Goal: Transaction & Acquisition: Purchase product/service

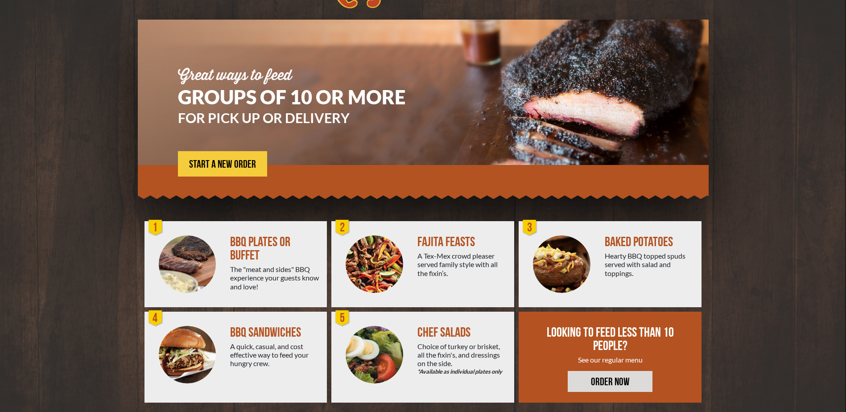
scroll to position [58, 0]
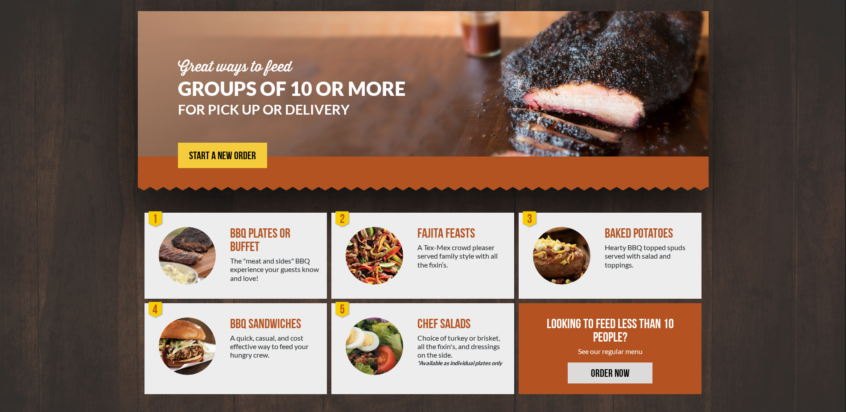
click at [224, 249] on div at bounding box center [188, 256] width 86 height 86
click at [199, 238] on img at bounding box center [188, 256] width 58 height 58
click at [253, 238] on div "BBQ PLATES OR BUFFET" at bounding box center [275, 240] width 90 height 27
click at [610, 372] on link "ORDER NOW" at bounding box center [610, 373] width 85 height 21
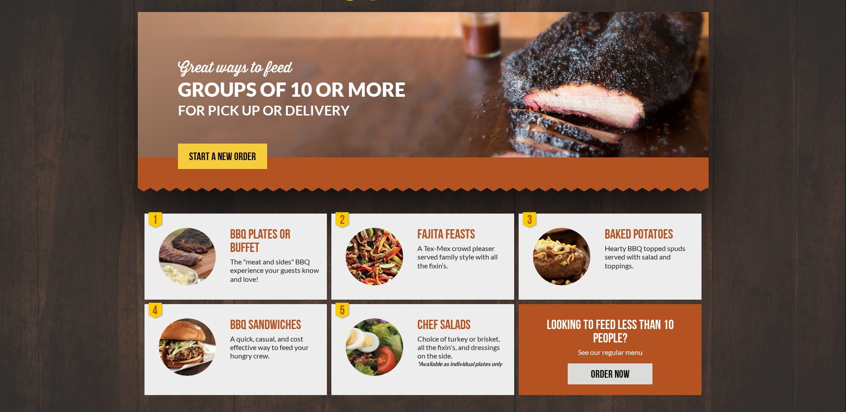
scroll to position [58, 0]
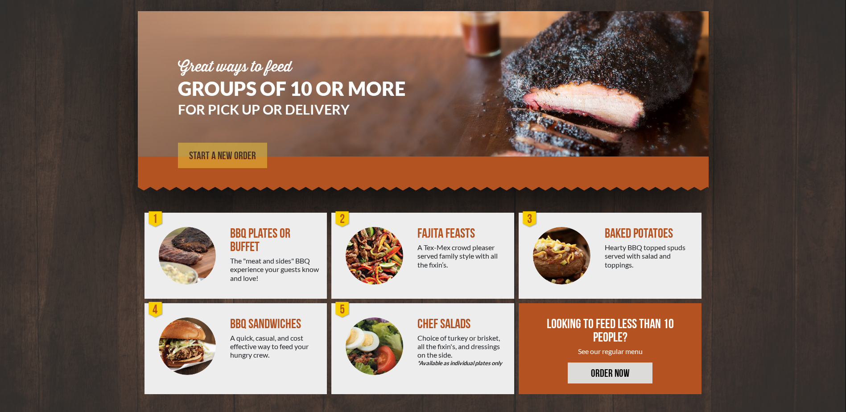
click at [223, 157] on span "START A NEW ORDER" at bounding box center [222, 156] width 67 height 11
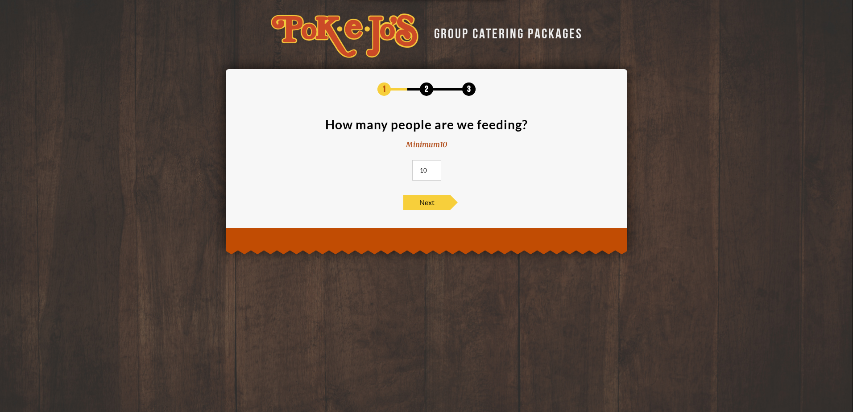
click at [429, 169] on input "10" at bounding box center [426, 170] width 29 height 21
type input "11"
click at [433, 169] on input "11" at bounding box center [426, 170] width 29 height 21
click at [432, 202] on span "Next" at bounding box center [426, 202] width 47 height 15
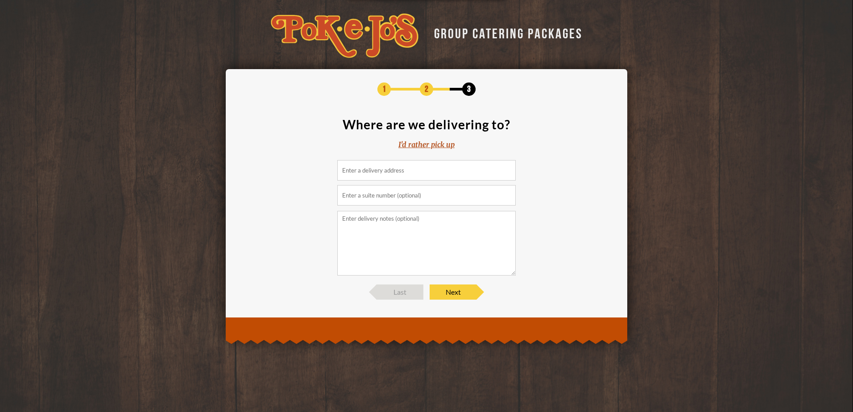
click at [395, 172] on input at bounding box center [426, 170] width 178 height 21
paste input "11501 Burnet Road"
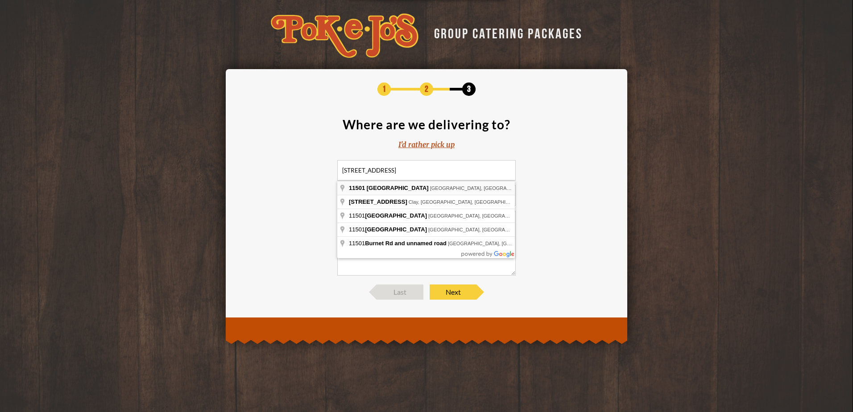
type input "11501 Burnet Road, Austin, TX, USA"
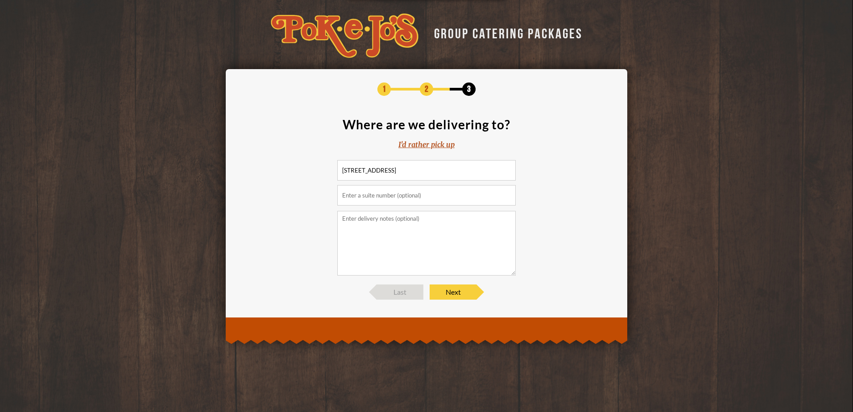
click at [356, 196] on input "text" at bounding box center [426, 195] width 178 height 21
paste input "[STREET_ADDRESS]"
type input "[STREET_ADDRESS]"
click at [354, 218] on textarea at bounding box center [426, 243] width 178 height 65
type textarea "Cisco office"
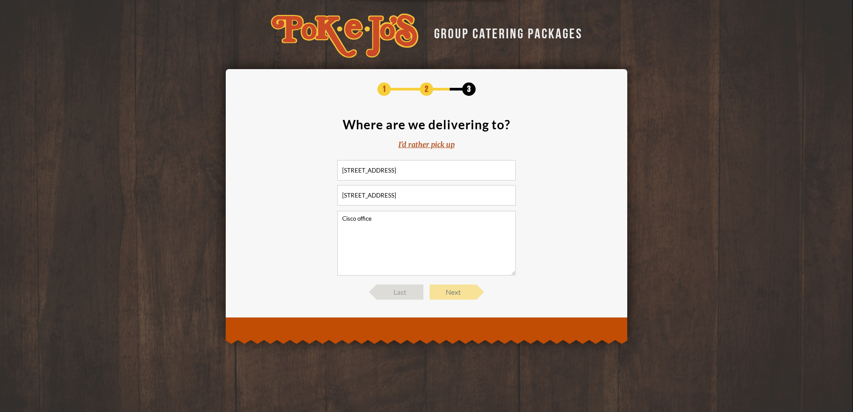
drag, startPoint x: 463, startPoint y: 280, endPoint x: 459, endPoint y: 291, distance: 12.0
click at [459, 291] on div "1 2 3 Where are we delivering to? I'd rather pick up 11501 Burnet Road, Austin,…" at bounding box center [426, 191] width 375 height 217
click at [458, 292] on span "Next" at bounding box center [453, 292] width 47 height 15
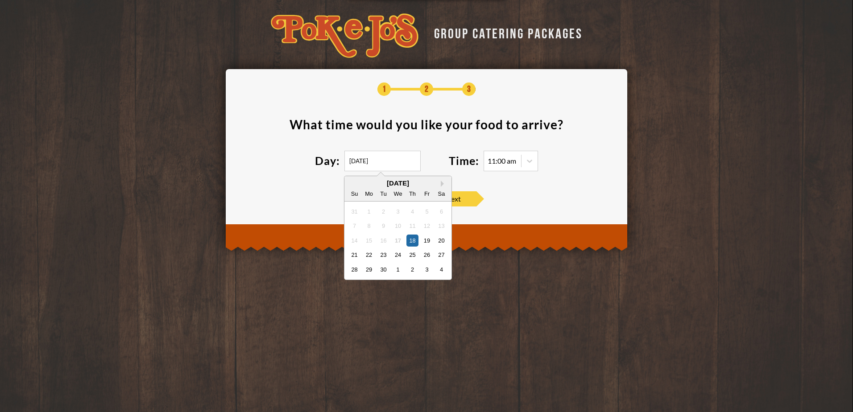
click at [389, 165] on input "09/18/2025" at bounding box center [382, 161] width 76 height 21
click at [368, 251] on div "22" at bounding box center [369, 255] width 12 height 12
type input "09/22/2025"
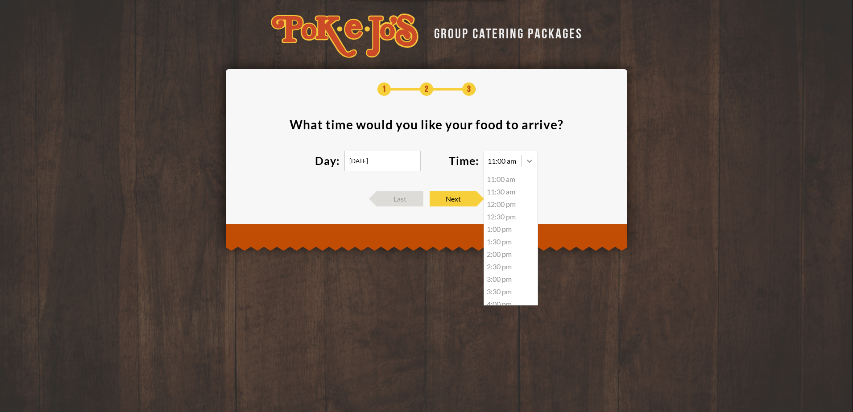
click at [524, 160] on div at bounding box center [529, 161] width 16 height 16
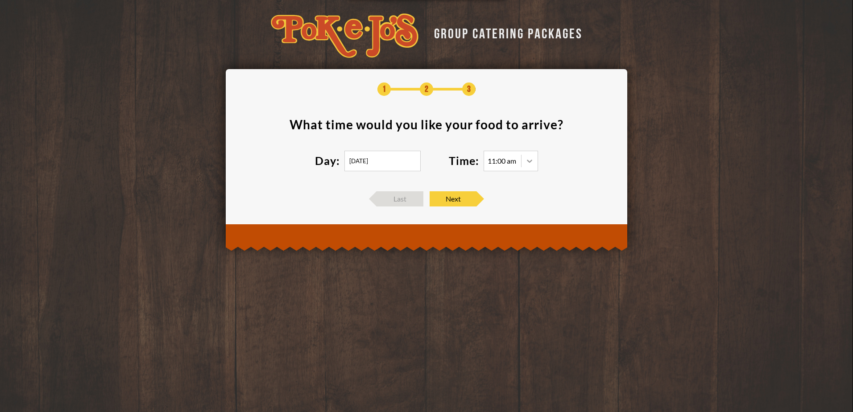
click at [524, 160] on div at bounding box center [529, 161] width 16 height 16
click at [444, 200] on span "Next" at bounding box center [453, 198] width 47 height 15
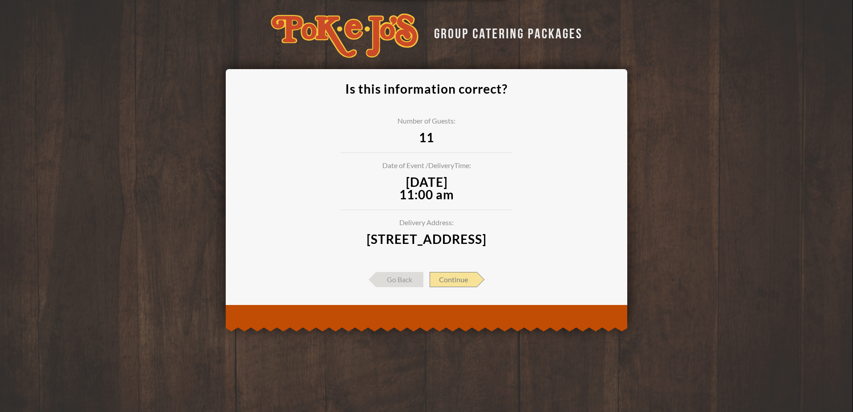
click at [454, 287] on span "Continue" at bounding box center [453, 279] width 47 height 15
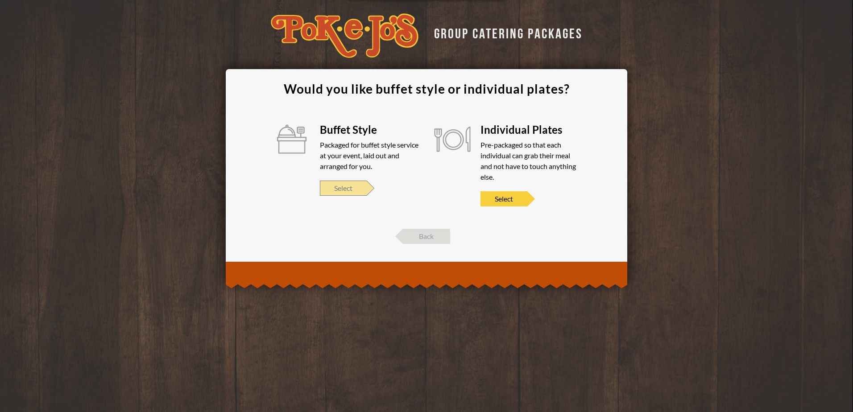
click at [345, 187] on span "Select" at bounding box center [343, 188] width 47 height 15
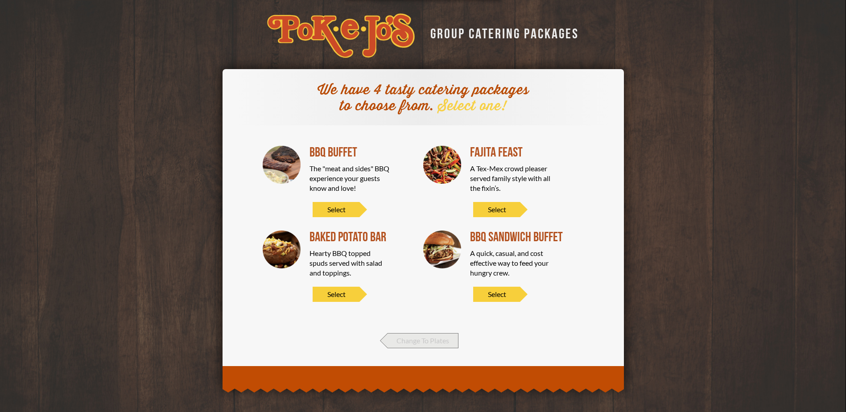
click at [428, 338] on span "Change To Plates" at bounding box center [423, 340] width 71 height 15
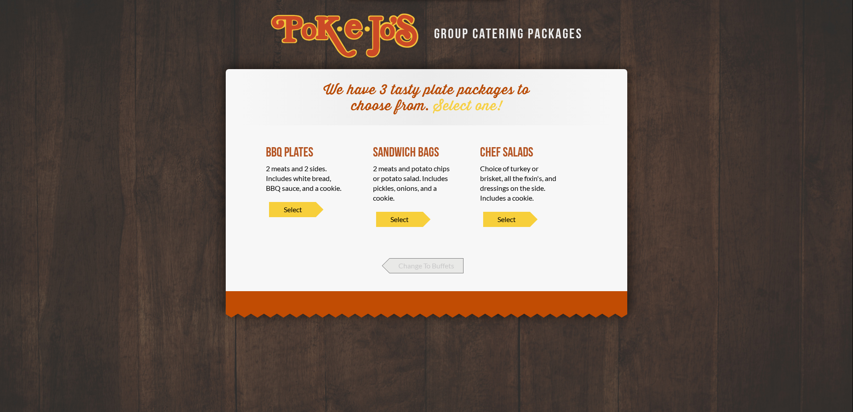
click at [429, 266] on span "Change To Buffets" at bounding box center [426, 265] width 74 height 15
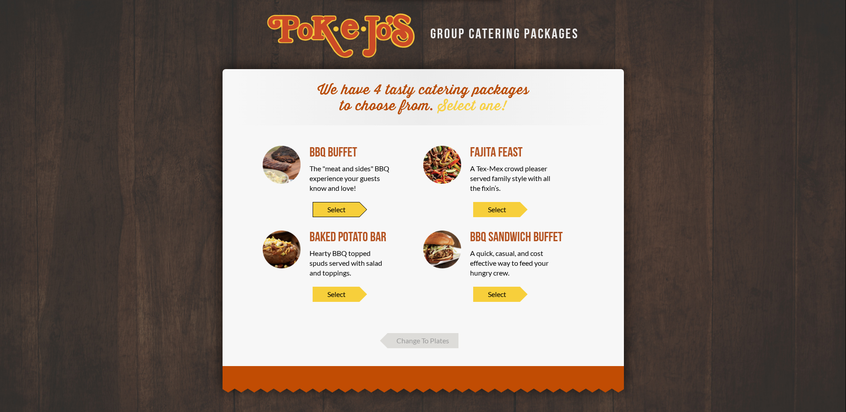
click at [334, 205] on span "Select" at bounding box center [336, 209] width 47 height 15
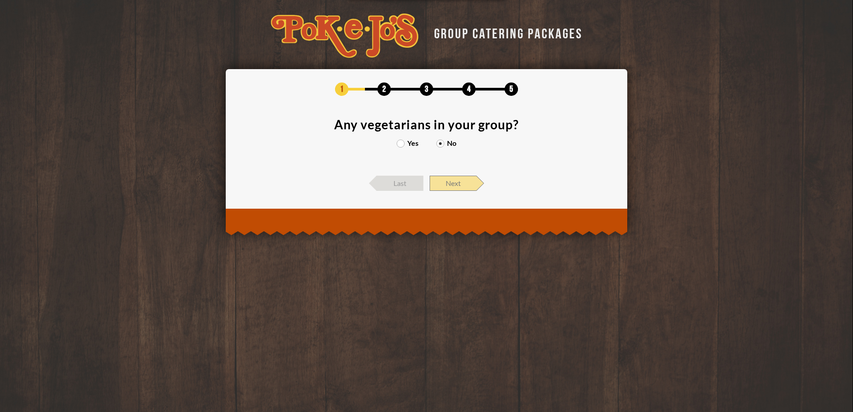
click at [447, 183] on span "Next" at bounding box center [453, 183] width 47 height 15
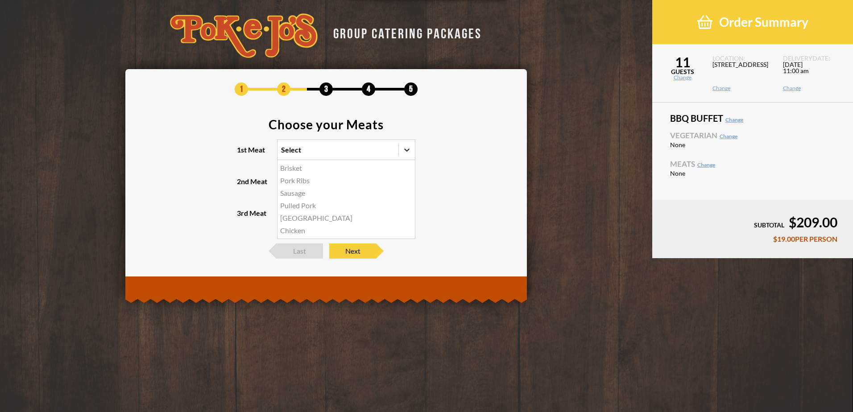
click at [407, 149] on icon at bounding box center [406, 149] width 9 height 9
click at [242, 154] on input "1st Meat option Brisket focused, 1 of 6. 6 results available. Use Up and Down t…" at bounding box center [242, 154] width 0 height 0
click at [293, 169] on div "Brisket" at bounding box center [345, 168] width 137 height 12
click at [242, 154] on input "1st Meat option Brisket focused, 1 of 6. 6 results available. Use Up and Down t…" at bounding box center [242, 154] width 0 height 0
click at [407, 182] on icon at bounding box center [406, 181] width 5 height 3
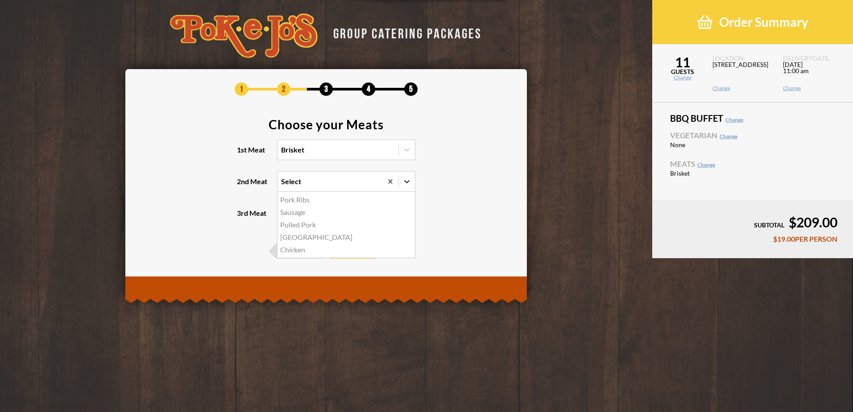
click at [242, 186] on input "2nd Meat option Pork Ribs focused, 1 of 5. 5 results available. Use Up and Down…" at bounding box center [242, 186] width 0 height 0
click at [294, 238] on div "Turkey" at bounding box center [345, 237] width 137 height 12
click at [242, 186] on input "2nd Meat option Turkey focused, 4 of 5. 5 results available. Use Up and Down to…" at bounding box center [242, 186] width 0 height 0
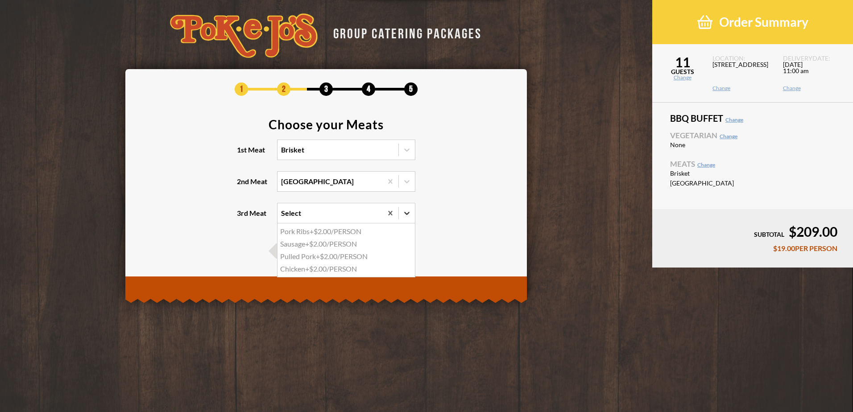
click at [409, 211] on icon at bounding box center [406, 213] width 9 height 9
click at [242, 217] on input "3rd Meat option Pork Ribs focused, 1 of 4. 4 results available. Use Up and Down…" at bounding box center [242, 217] width 0 height 0
click at [339, 242] on div "Sausage +$2.00/PERSON" at bounding box center [345, 244] width 137 height 12
click at [242, 217] on input "3rd Meat option Sausage focused, 2 of 4. 4 results available. Use Up and Down t…" at bounding box center [242, 217] width 0 height 0
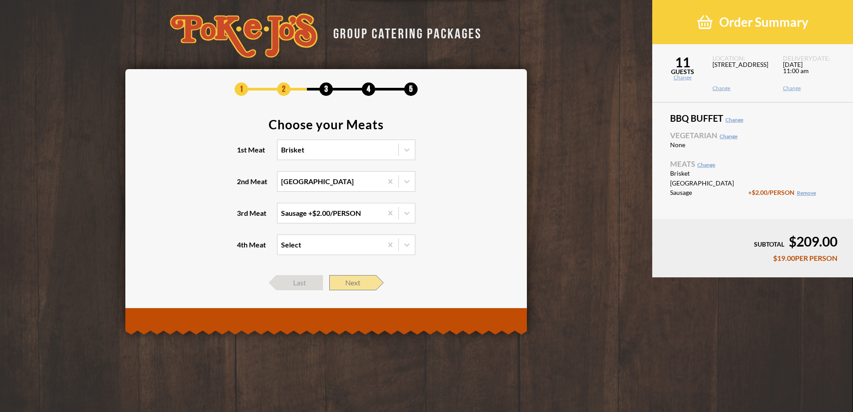
click at [349, 280] on span "Next" at bounding box center [352, 282] width 47 height 15
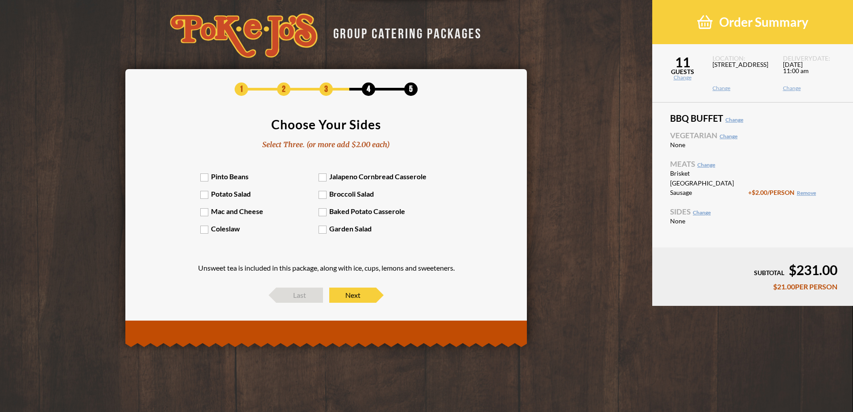
click at [203, 198] on label "Potato Salad" at bounding box center [259, 194] width 119 height 8
click at [0, 0] on input "Potato Salad" at bounding box center [0, 0] width 0 height 0
click at [321, 230] on label "Garden Salad" at bounding box center [377, 228] width 119 height 8
click at [0, 0] on input "Garden Salad" at bounding box center [0, 0] width 0 height 0
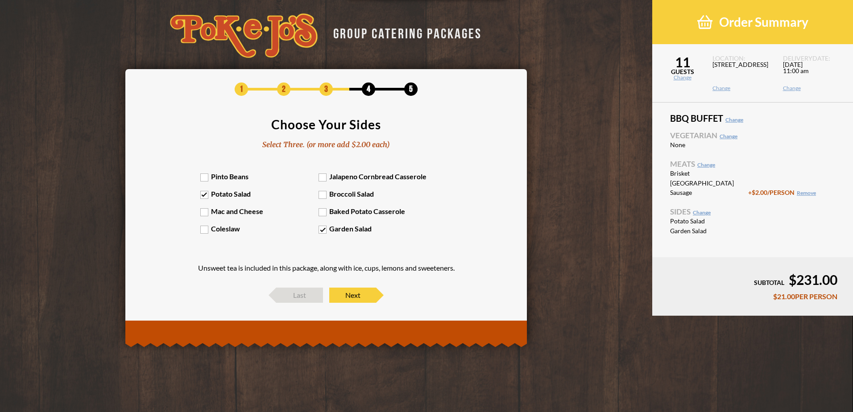
click at [205, 177] on label "Pinto Beans" at bounding box center [259, 176] width 119 height 8
click at [0, 0] on input "Pinto Beans" at bounding box center [0, 0] width 0 height 0
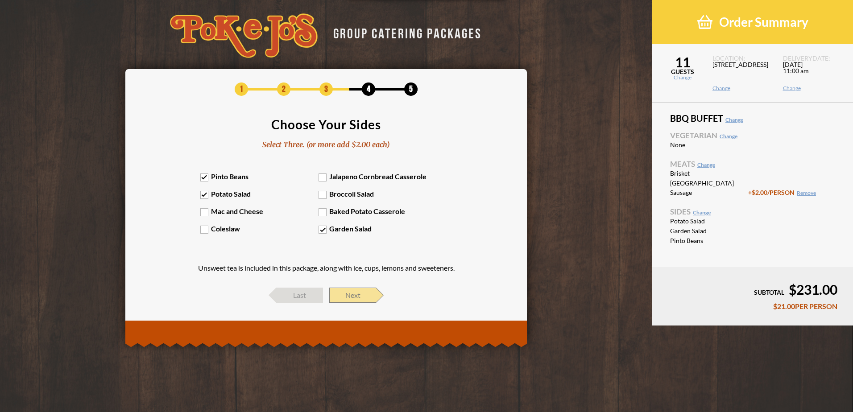
click at [355, 293] on span "Next" at bounding box center [352, 295] width 47 height 15
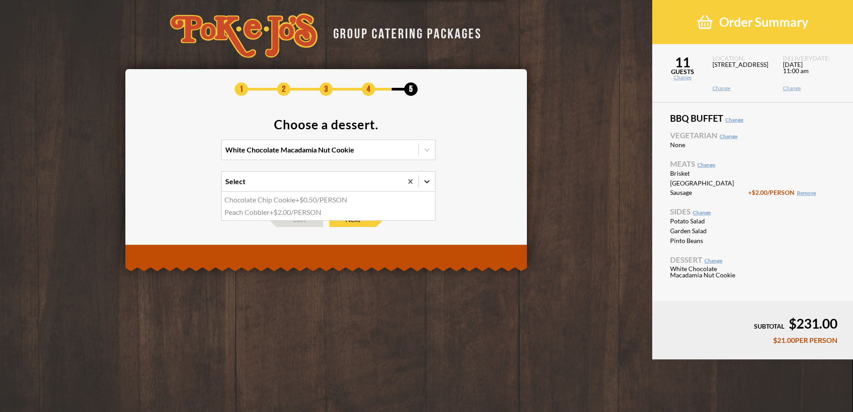
click at [429, 182] on icon at bounding box center [426, 181] width 9 height 9
click at [186, 186] on input "option Chocolate Chip Cookie focused, 1 of 2. 2 results available. Use Up and D…" at bounding box center [186, 186] width 0 height 0
click at [427, 180] on icon at bounding box center [426, 181] width 9 height 9
click at [186, 186] on input "0 results available. Select is focused , press Down to open the menu, Select" at bounding box center [186, 186] width 0 height 0
click at [348, 220] on span "Next" at bounding box center [352, 219] width 47 height 15
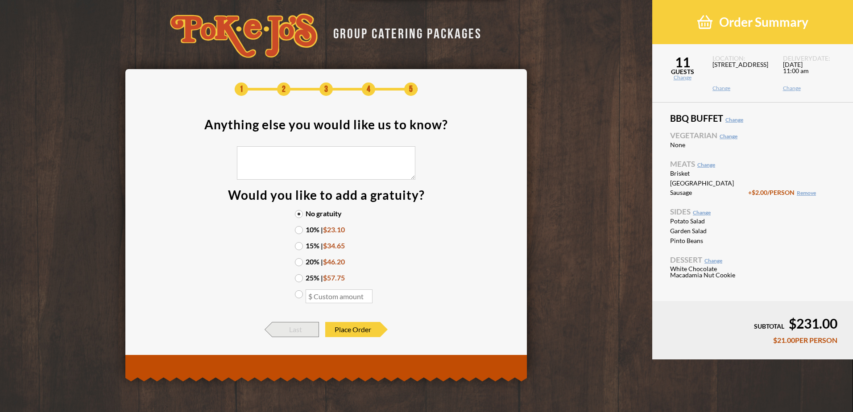
click at [298, 329] on span "Last" at bounding box center [295, 329] width 47 height 15
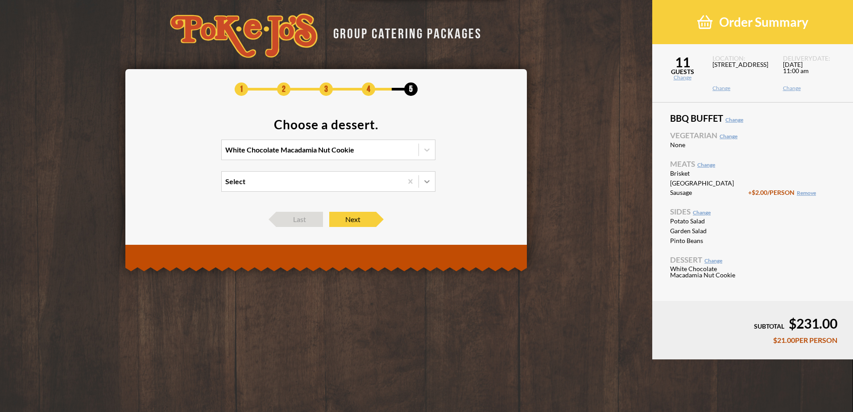
click at [424, 180] on icon at bounding box center [426, 181] width 9 height 9
click at [186, 186] on input "Select" at bounding box center [186, 186] width 0 height 0
click at [306, 214] on div "Peach Cobbler +$2.00/PERSON" at bounding box center [328, 212] width 213 height 12
click at [186, 186] on input "option Peach Cobbler focused, 2 of 2. 2 results available. Use Up and Down to c…" at bounding box center [186, 186] width 0 height 0
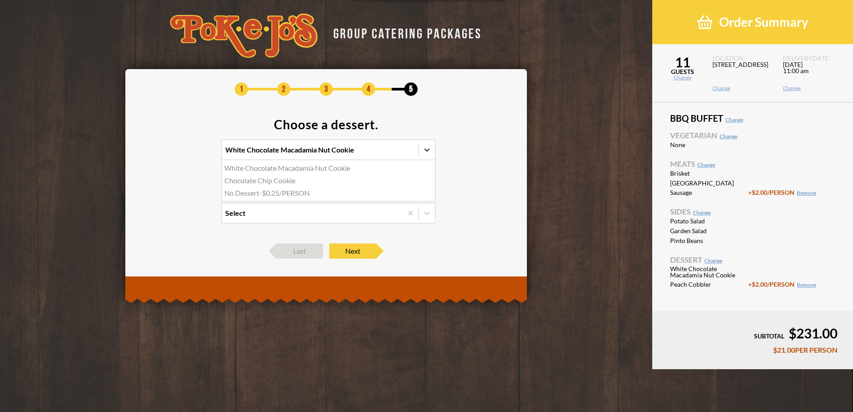
click at [430, 151] on icon at bounding box center [426, 149] width 9 height 9
click at [186, 154] on input "option White Chocolate Macadamia Nut Cookie focused, 1 of 3. 3 results availabl…" at bounding box center [186, 154] width 0 height 0
click at [429, 146] on icon at bounding box center [426, 149] width 9 height 9
click at [186, 154] on input "0 results available. Select is focused , press Down to open the menu, White Cho…" at bounding box center [186, 154] width 0 height 0
click at [425, 182] on icon at bounding box center [426, 181] width 9 height 9
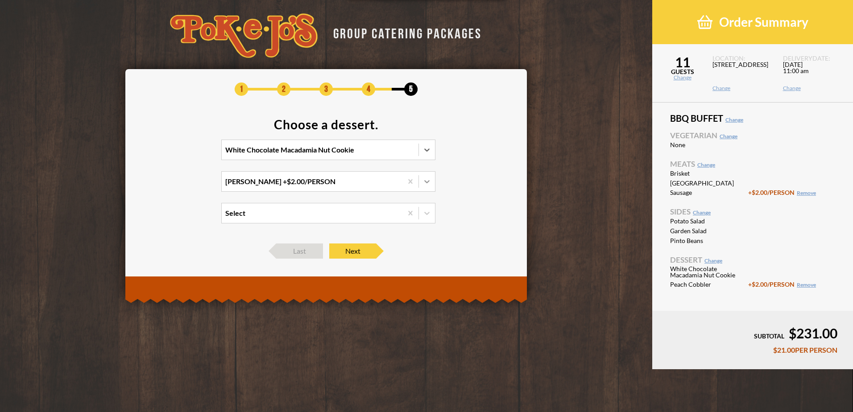
click at [186, 186] on input "Peach Cobbler +$2.00/PERSON" at bounding box center [186, 186] width 0 height 0
click at [293, 198] on div "Chocolate Chip Cookie +$0.50/PERSON" at bounding box center [328, 200] width 213 height 12
click at [186, 186] on input "option Peach Cobbler, selected. option Chocolate Chip Cookie focused, 1 of 2. 2…" at bounding box center [186, 186] width 0 height 0
click at [426, 180] on icon at bounding box center [426, 181] width 9 height 9
click at [186, 186] on input "option Chocolate Chip Cookie, selected. option Chocolate Chip Cookie focused, 1…" at bounding box center [186, 186] width 0 height 0
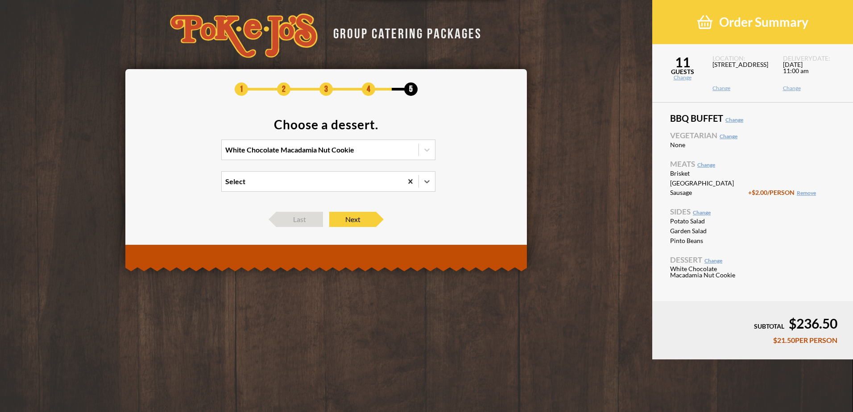
click at [409, 183] on icon at bounding box center [410, 181] width 4 height 4
click at [186, 186] on input "option Chocolate Chip Cookie, selected. 0 results available. Select is focused …" at bounding box center [186, 186] width 0 height 0
click at [409, 182] on icon at bounding box center [410, 181] width 4 height 4
click at [186, 186] on input "option Chocolate Chip Cookie, selected. 0 results available. Select is focused …" at bounding box center [186, 186] width 0 height 0
click at [425, 179] on icon at bounding box center [426, 181] width 9 height 9
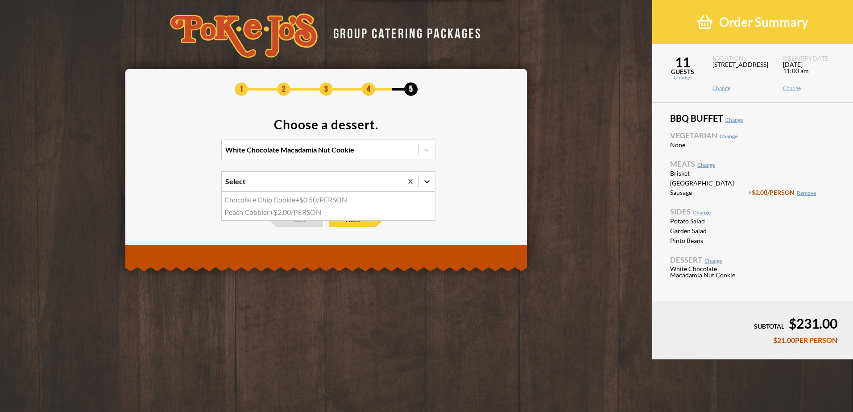
click at [186, 186] on input "option Chocolate Chip Cookie, selected. option Chocolate Chip Cookie focused, 1…" at bounding box center [186, 186] width 0 height 0
click at [258, 213] on div "Peach Cobbler +$2.00/PERSON" at bounding box center [328, 212] width 213 height 12
click at [186, 186] on input "option Chocolate Chip Cookie, selected. option Peach Cobbler focused, 2 of 2. 2…" at bounding box center [186, 186] width 0 height 0
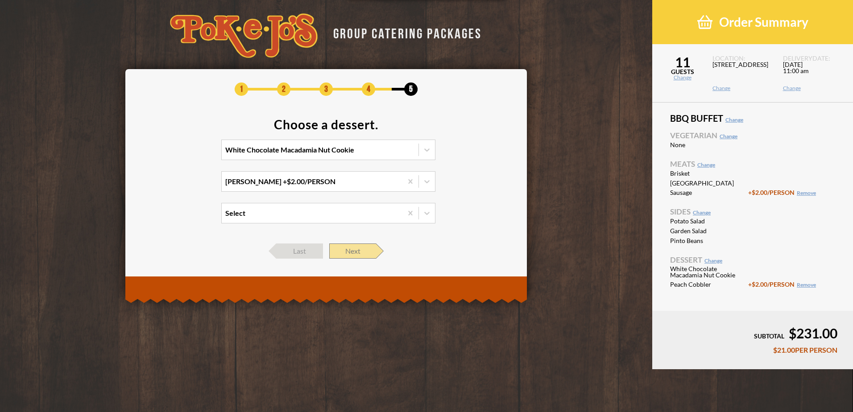
click at [356, 250] on span "Next" at bounding box center [352, 251] width 47 height 15
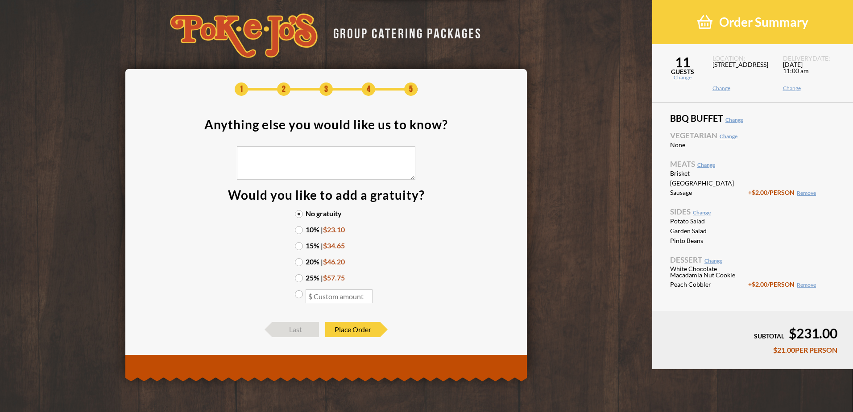
click at [300, 246] on label "15% | $34.65" at bounding box center [326, 245] width 62 height 7
click at [0, 0] on input "15% | $34.65" at bounding box center [0, 0] width 0 height 0
click at [357, 327] on span "Place Order" at bounding box center [352, 329] width 55 height 15
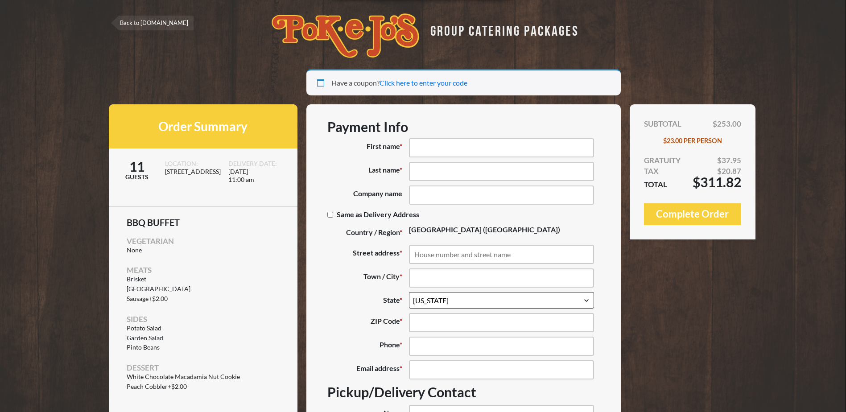
select select "[GEOGRAPHIC_DATA]"
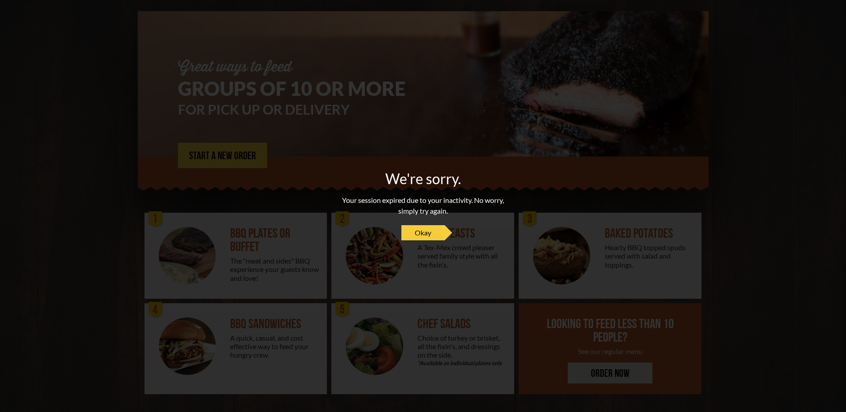
scroll to position [58, 0]
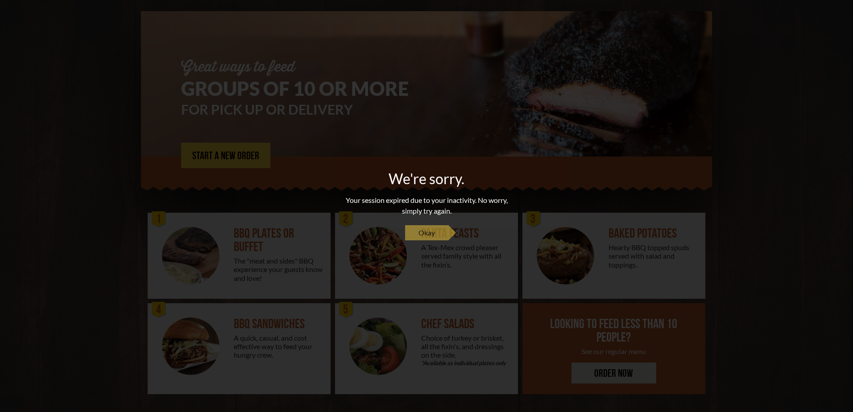
click at [426, 235] on span "Okay" at bounding box center [426, 232] width 17 height 11
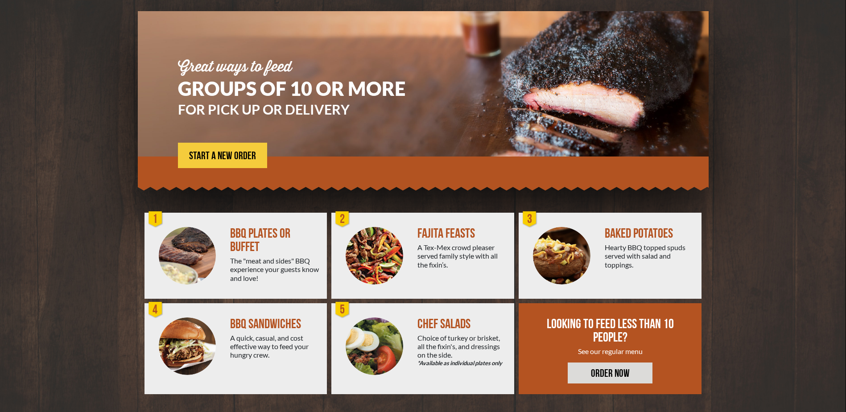
click at [755, 169] on section "Great ways to feed GROUPS OF 10 OR MORE FOR PICK UP OR DELIVERY START A NEW ORD…" at bounding box center [423, 211] width 846 height 401
click at [250, 151] on span "START A NEW ORDER" at bounding box center [222, 156] width 67 height 11
click at [218, 150] on link "START A NEW ORDER" at bounding box center [222, 155] width 89 height 25
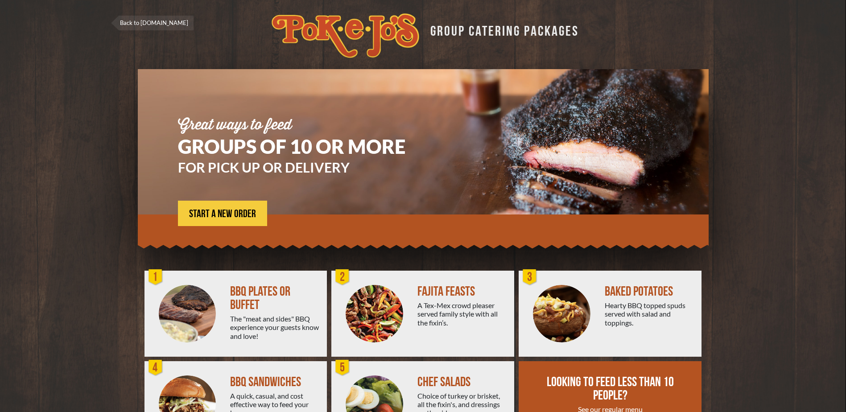
scroll to position [58, 0]
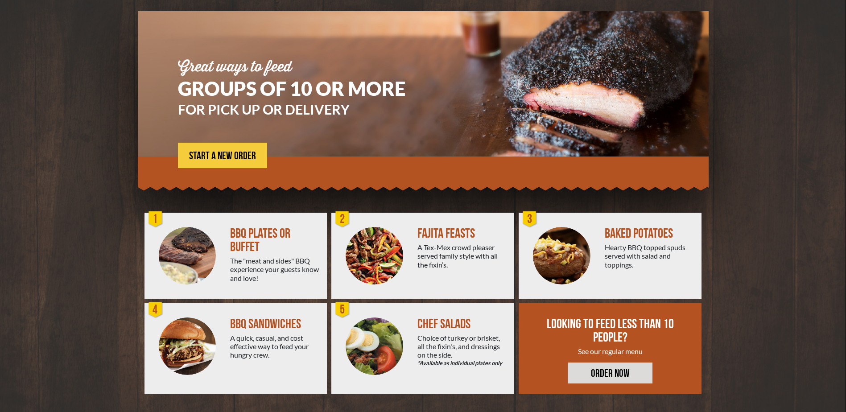
click at [218, 150] on link "START A NEW ORDER" at bounding box center [222, 155] width 89 height 25
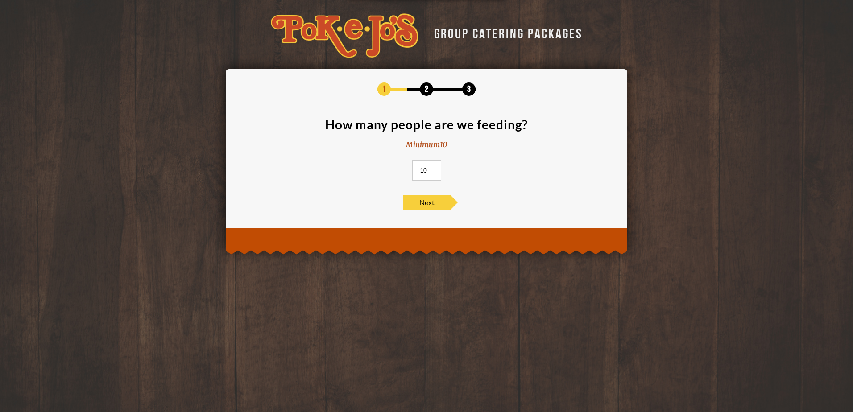
click at [135, 170] on div "GROUP CATERING PACKAGES 1 2 3 How many people are we feeding? Minimum 10 10 Next" at bounding box center [426, 125] width 853 height 250
type input "11"
click at [434, 168] on input "11" at bounding box center [426, 170] width 29 height 21
click at [425, 200] on span "Next" at bounding box center [426, 202] width 47 height 15
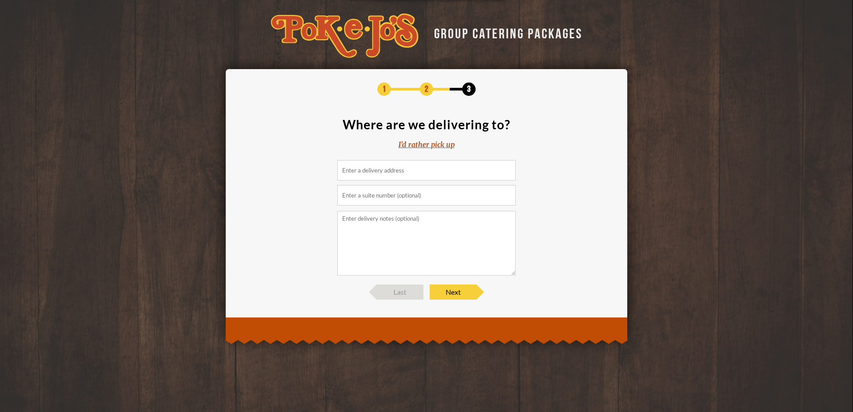
click at [421, 177] on input at bounding box center [426, 170] width 178 height 21
paste input "11501 Burnet Road"
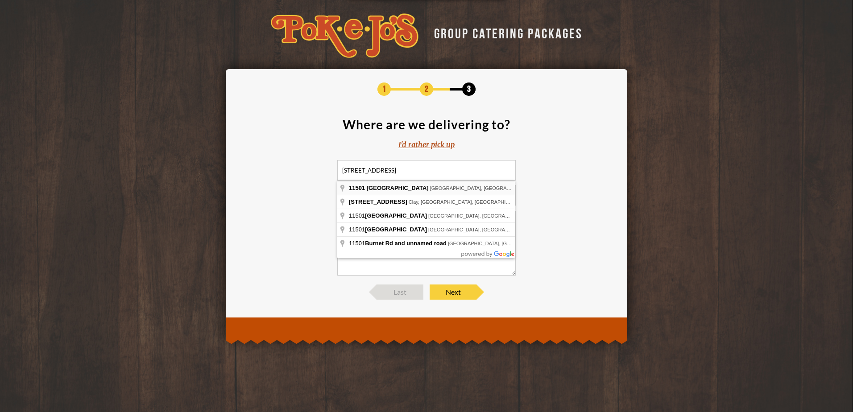
type input "11501 Burnet Road, Austin, TX, USA"
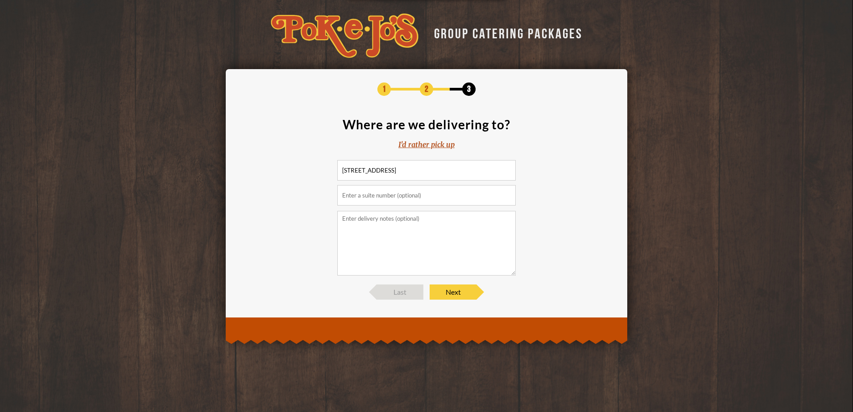
click at [373, 195] on input "text" at bounding box center [426, 195] width 178 height 21
paste input "Building 906, Suite 300"
type input "Building 906, Suite 300"
click at [342, 227] on textarea at bounding box center [426, 243] width 178 height 65
type textarea "Cisco office"
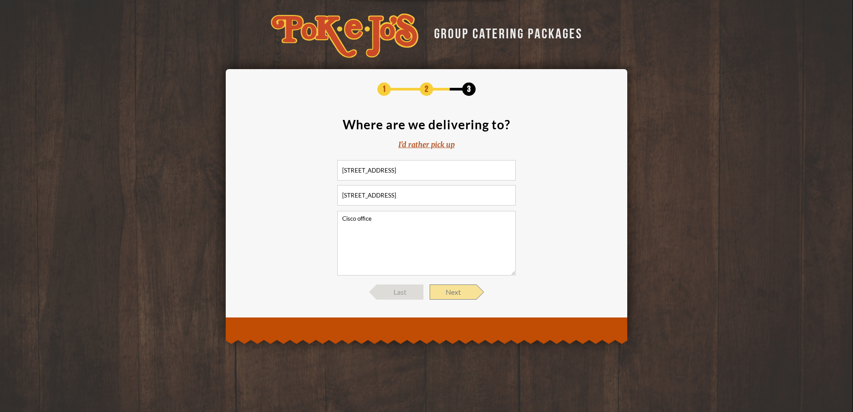
click at [456, 292] on span "Next" at bounding box center [453, 292] width 47 height 15
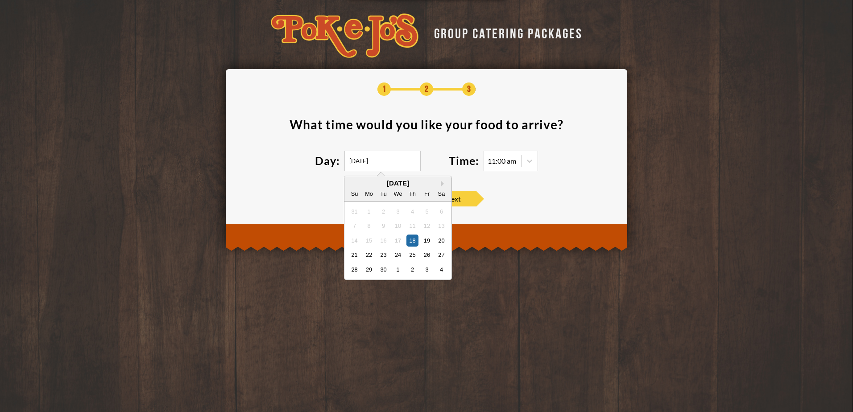
click at [404, 161] on input "09/18/2025" at bounding box center [382, 161] width 76 height 21
click at [370, 251] on div "22" at bounding box center [369, 255] width 12 height 12
type input "09/22/2025"
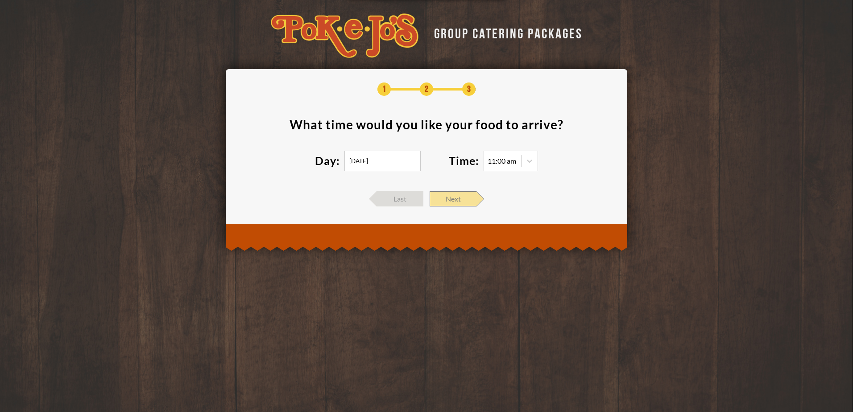
click at [458, 197] on span "Next" at bounding box center [453, 198] width 47 height 15
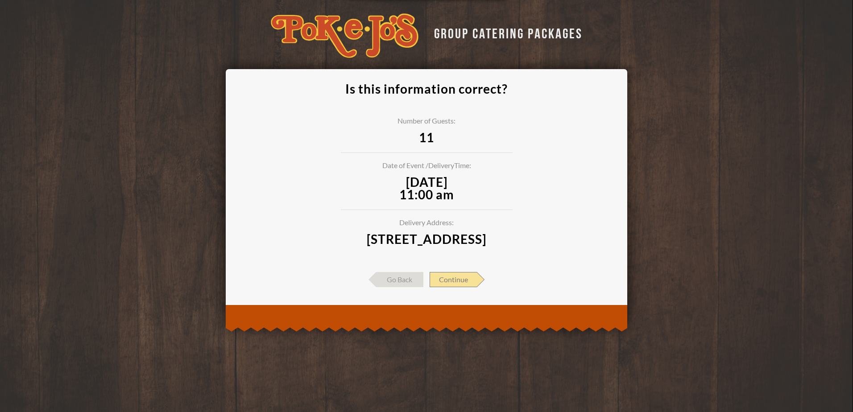
click at [459, 287] on span "Continue" at bounding box center [453, 279] width 47 height 15
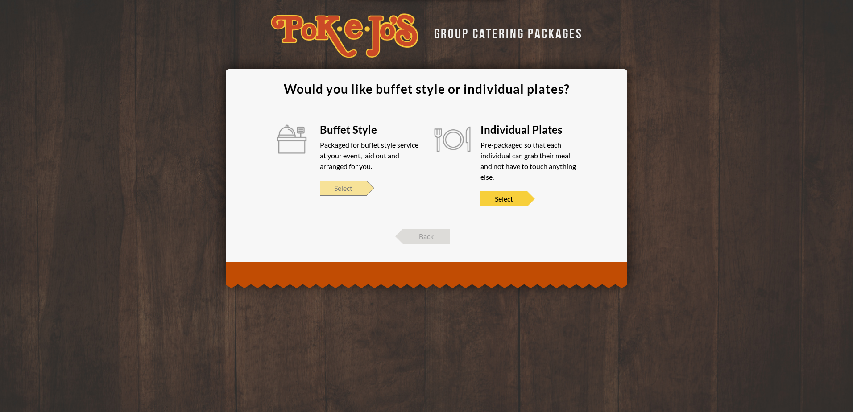
click at [339, 190] on span "Select" at bounding box center [343, 188] width 47 height 15
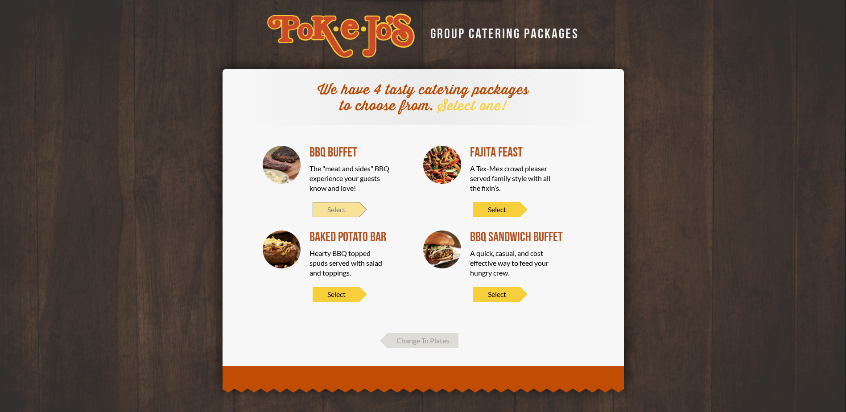
click at [334, 209] on span "Select" at bounding box center [336, 209] width 47 height 15
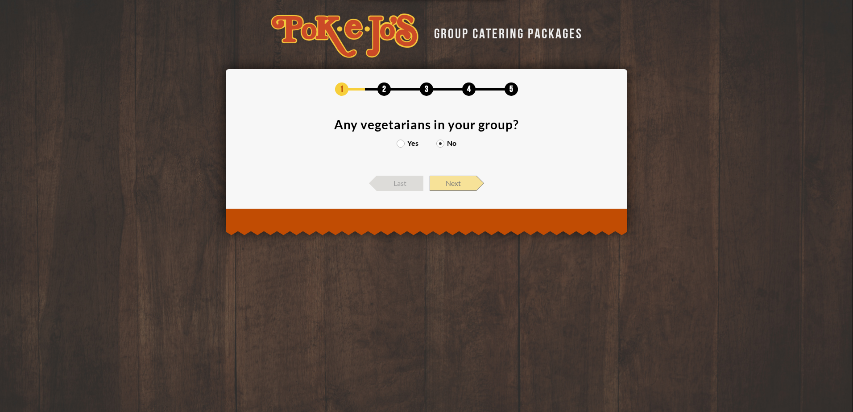
click at [441, 182] on span "Next" at bounding box center [453, 183] width 47 height 15
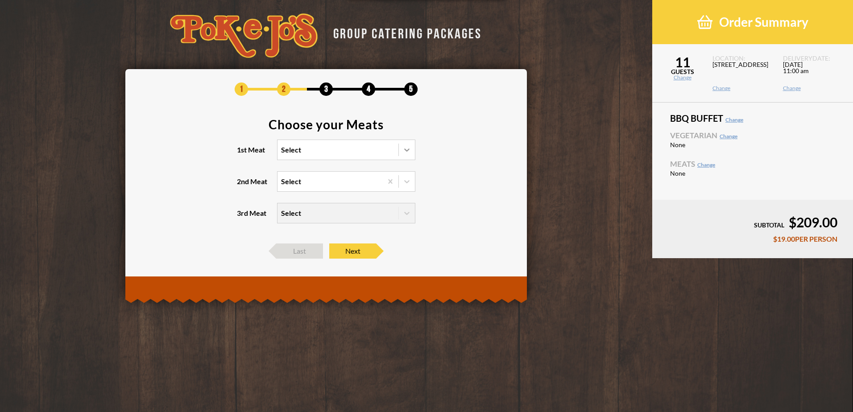
click at [405, 147] on icon at bounding box center [406, 149] width 9 height 9
click at [242, 154] on input "1st Meat Select" at bounding box center [242, 154] width 0 height 0
click at [299, 169] on div "Brisket" at bounding box center [345, 168] width 137 height 12
click at [242, 154] on input "1st Meat option Brisket focused, 1 of 6. 6 results available. Use Up and Down t…" at bounding box center [242, 154] width 0 height 0
click at [408, 182] on icon at bounding box center [406, 181] width 5 height 3
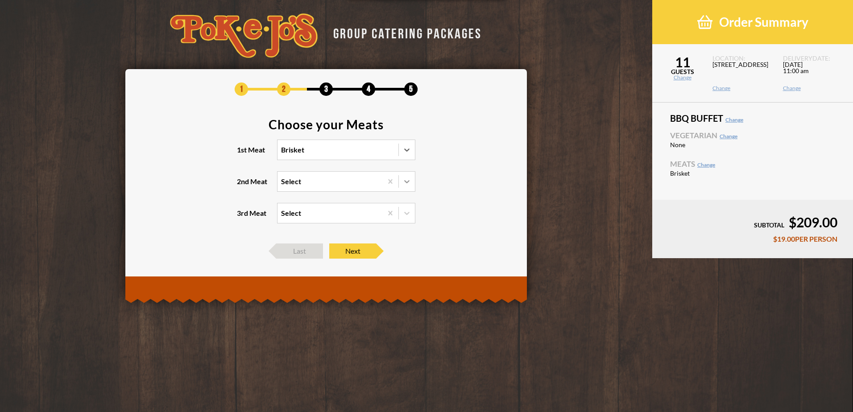
click at [242, 186] on input "2nd Meat Select" at bounding box center [242, 186] width 0 height 0
click at [293, 237] on div "Turkey" at bounding box center [345, 237] width 137 height 12
click at [242, 186] on input "2nd Meat option Turkey focused, 4 of 5. 5 results available. Use Up and Down to…" at bounding box center [242, 186] width 0 height 0
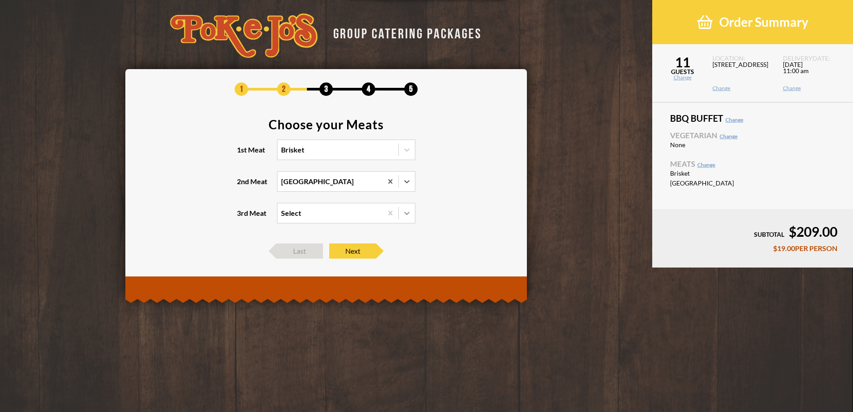
click at [406, 215] on icon at bounding box center [406, 213] width 9 height 9
click at [242, 217] on input "3rd Meat Select" at bounding box center [242, 217] width 0 height 0
click at [313, 245] on div "Sausage +$2.00/PERSON" at bounding box center [345, 244] width 137 height 12
click at [242, 217] on input "3rd Meat option Sausage focused, 2 of 4. 4 results available. Use Up and Down t…" at bounding box center [242, 217] width 0 height 0
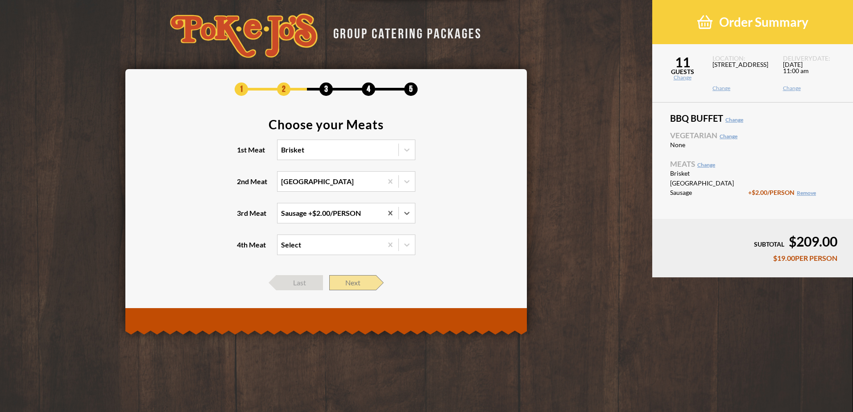
click at [361, 283] on span "Next" at bounding box center [352, 282] width 47 height 15
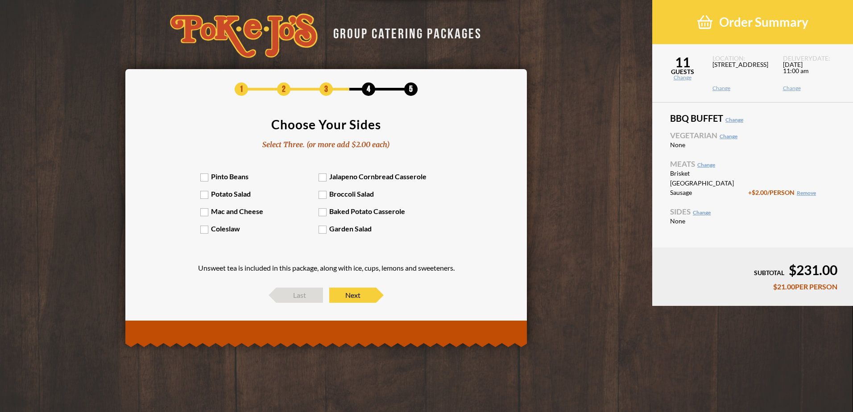
click at [219, 176] on label "Pinto Beans" at bounding box center [259, 176] width 119 height 8
click at [0, 0] on input "Pinto Beans" at bounding box center [0, 0] width 0 height 0
click at [211, 196] on label "Potato Salad" at bounding box center [259, 194] width 119 height 8
click at [0, 0] on input "Potato Salad" at bounding box center [0, 0] width 0 height 0
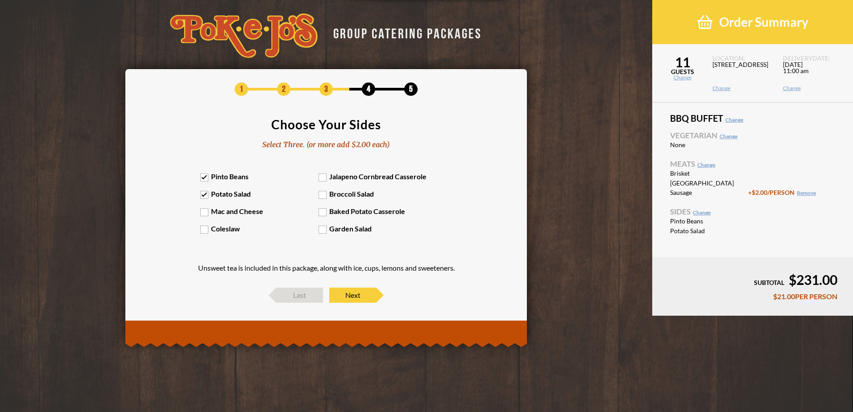
click at [326, 229] on label "Garden Salad" at bounding box center [377, 228] width 119 height 8
click at [0, 0] on input "Garden Salad" at bounding box center [0, 0] width 0 height 0
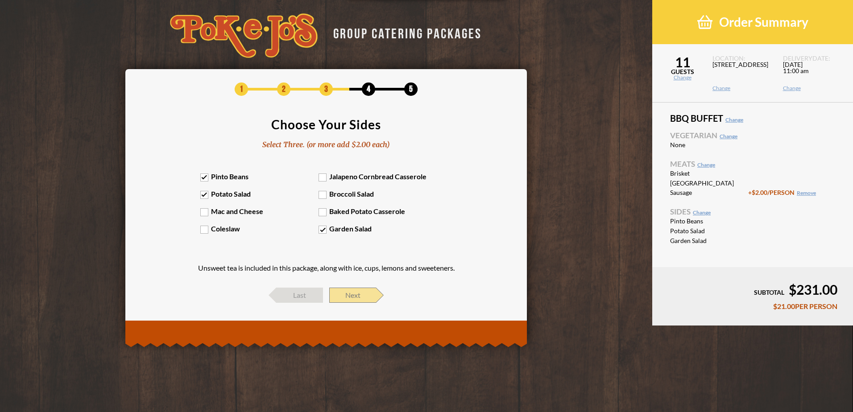
click at [354, 295] on span "Next" at bounding box center [352, 295] width 47 height 15
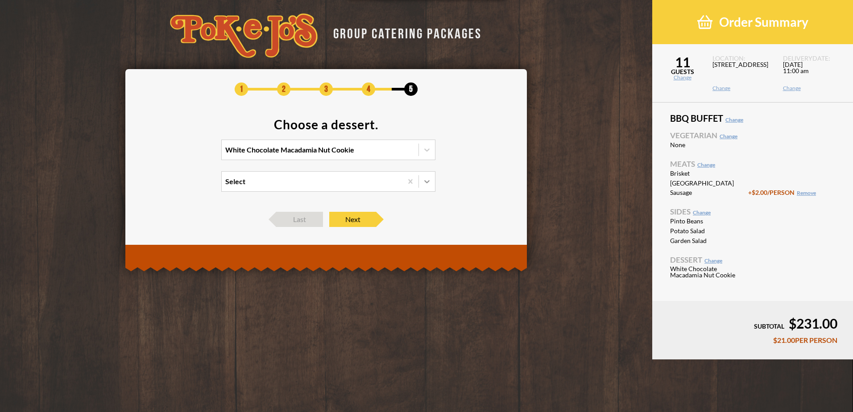
click at [428, 180] on icon at bounding box center [426, 181] width 9 height 9
click at [186, 186] on input "Select" at bounding box center [186, 186] width 0 height 0
click at [288, 213] on div "Peach Cobbler +$2.00/PERSON" at bounding box center [328, 212] width 213 height 12
click at [186, 186] on input "option Peach Cobbler focused, 2 of 2. 2 results available. Use Up and Down to c…" at bounding box center [186, 186] width 0 height 0
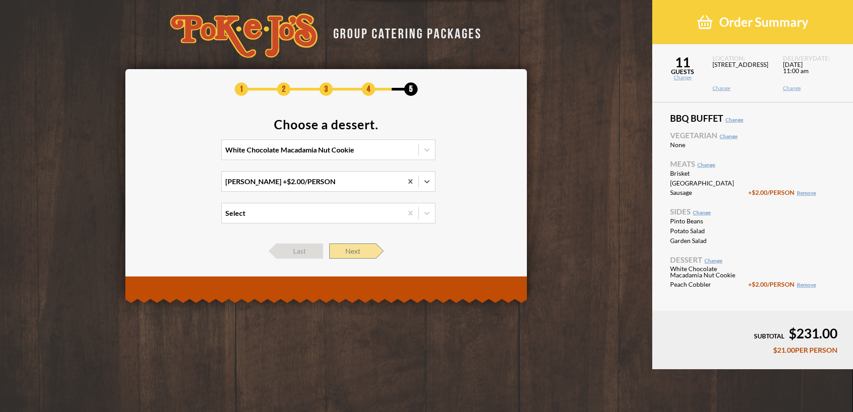
click at [346, 251] on span "Next" at bounding box center [352, 251] width 47 height 15
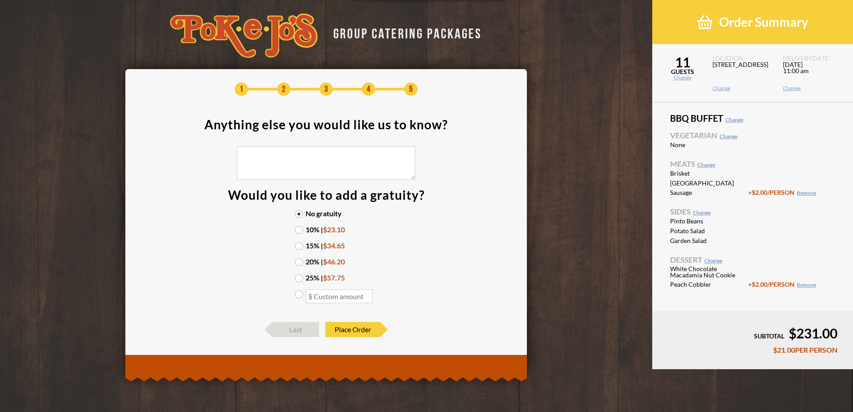
click at [299, 245] on label "15% | $34.65" at bounding box center [326, 245] width 62 height 7
click at [0, 0] on input "15% | $34.65" at bounding box center [0, 0] width 0 height 0
click at [352, 327] on span "Place Order" at bounding box center [352, 329] width 55 height 15
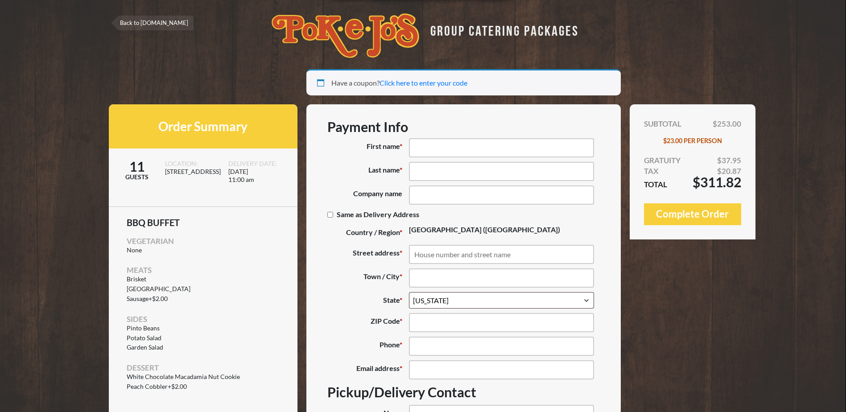
select select "[GEOGRAPHIC_DATA]"
click at [433, 149] on input "First name *" at bounding box center [501, 147] width 185 height 19
type input "Mary"
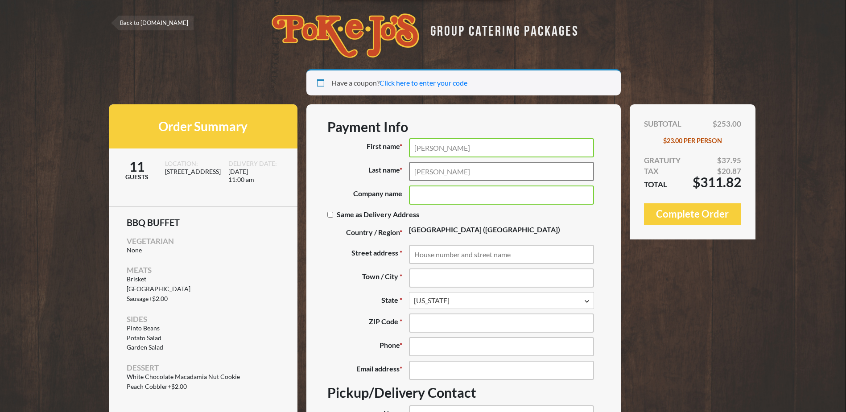
type input "Walton"
click at [426, 193] on input "Company name (optional)" at bounding box center [501, 195] width 185 height 19
type input "Cisco"
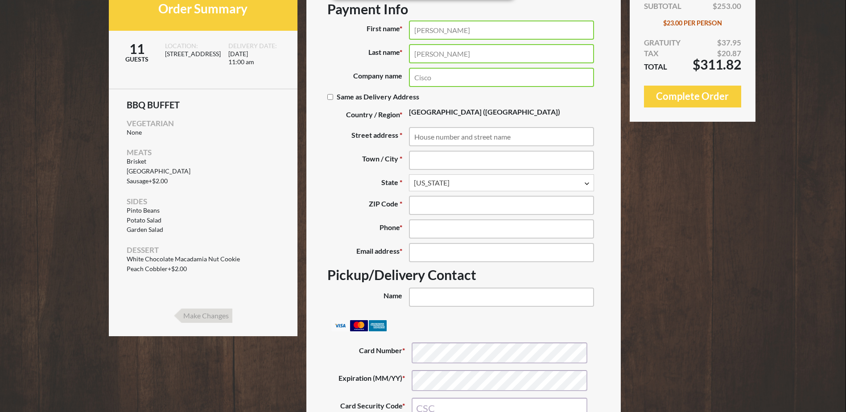
scroll to position [134, 0]
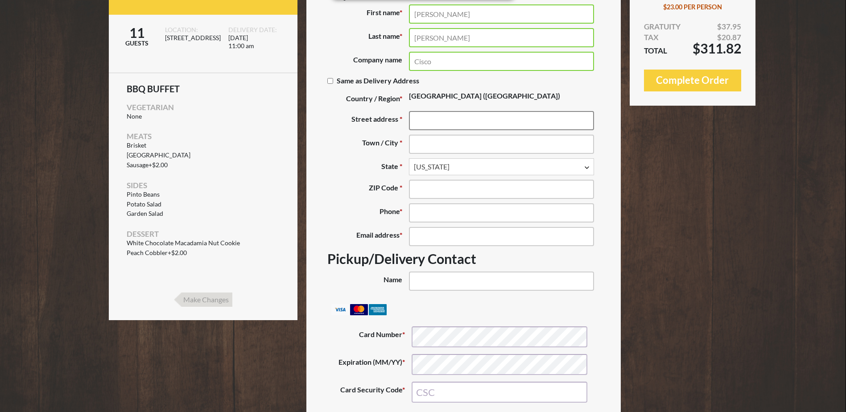
click at [443, 119] on input "Street address *" at bounding box center [501, 120] width 185 height 19
type input "16829 Bailey Jean Dr."
type input "Round Rock"
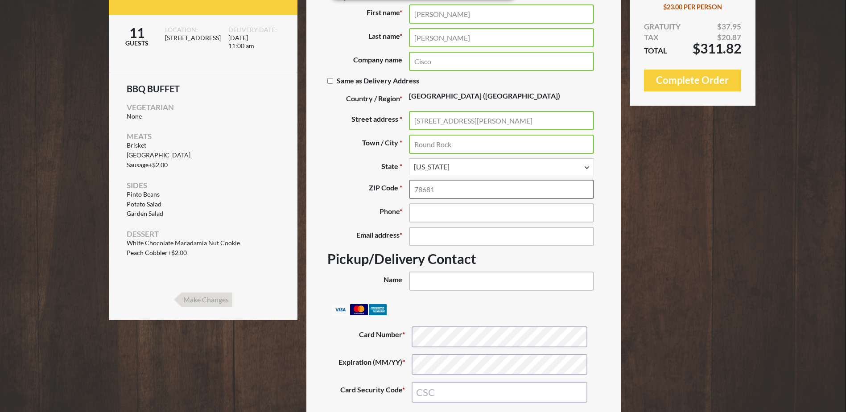
type input "78681"
type input "(512) 970-4242"
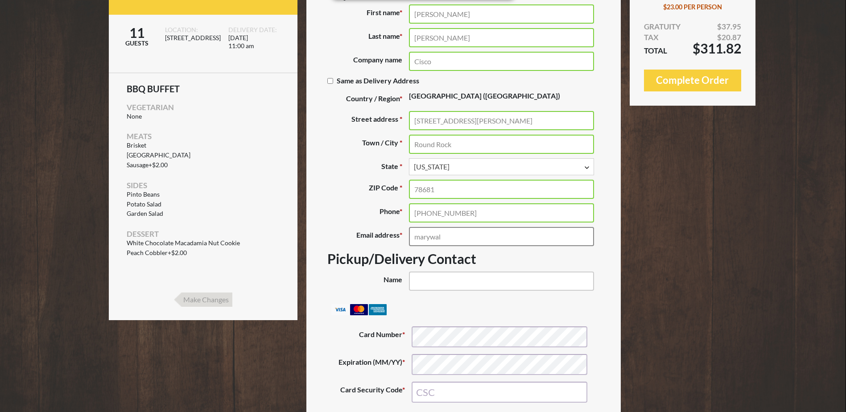
type input "marywalt@cisco.com"
type input "Mary Walton"
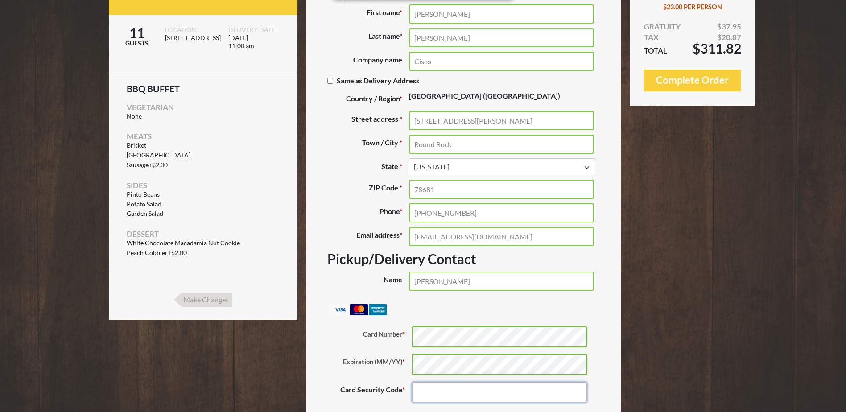
click at [458, 390] on input "Card Security Code *" at bounding box center [500, 392] width 176 height 21
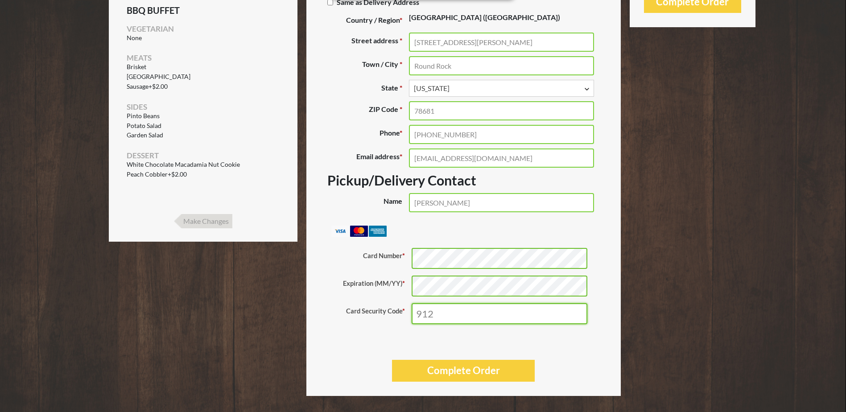
scroll to position [219, 0]
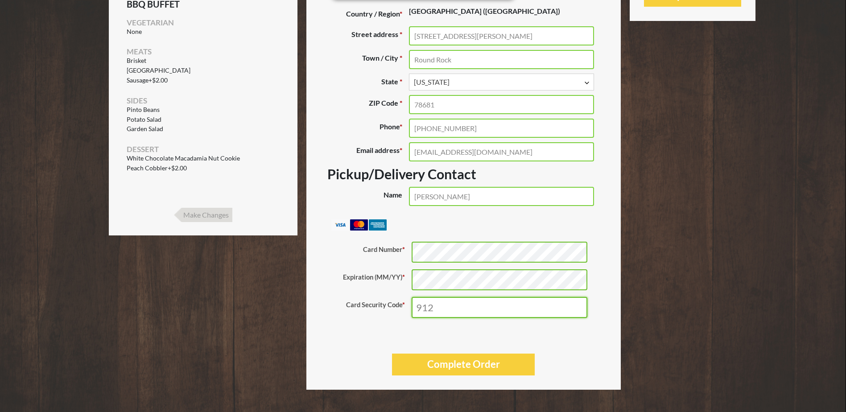
drag, startPoint x: 434, startPoint y: 305, endPoint x: 390, endPoint y: 305, distance: 44.6
click at [390, 305] on p "Card Security Code * 912" at bounding box center [463, 307] width 259 height 21
type input "9517"
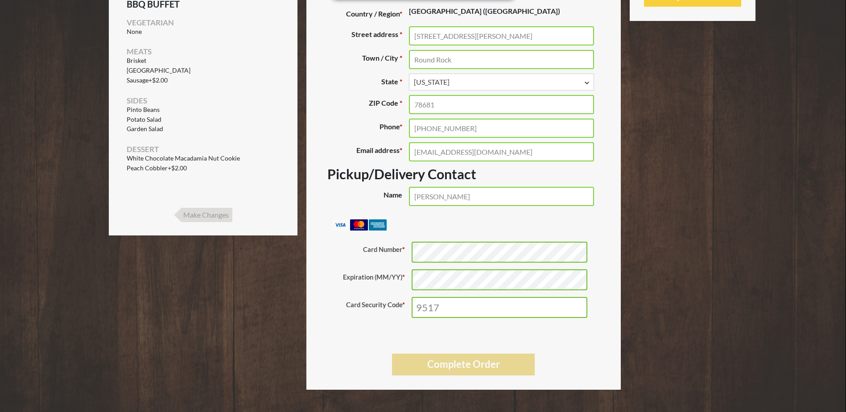
click at [482, 366] on button "Complete Order" at bounding box center [463, 365] width 143 height 22
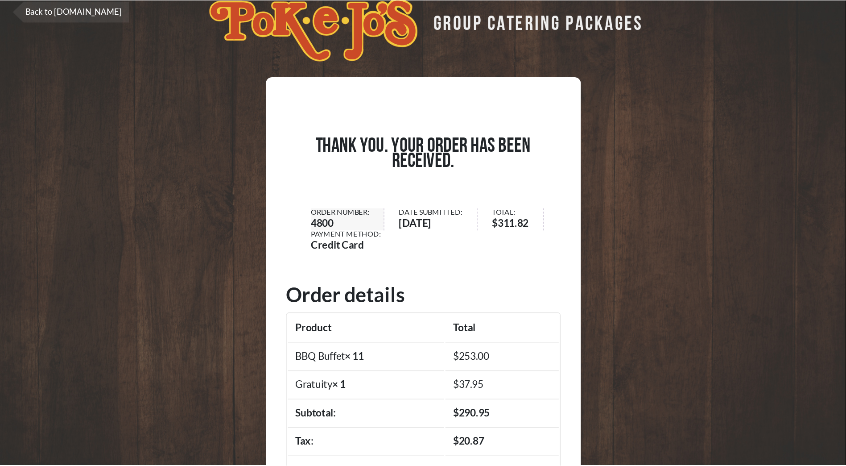
scroll to position [15, 0]
